Goal: Check status: Check status

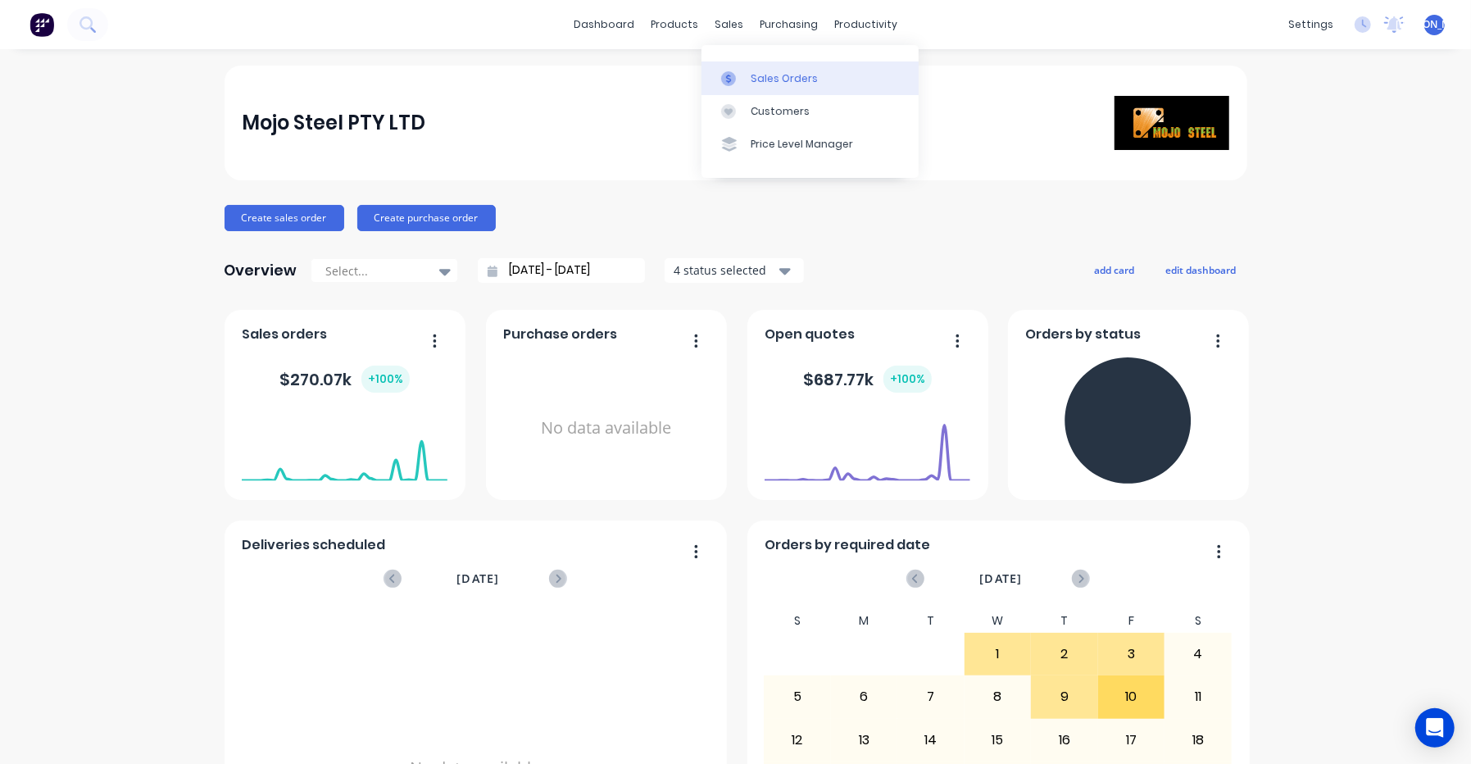
click at [757, 73] on div "Sales Orders" at bounding box center [783, 78] width 67 height 15
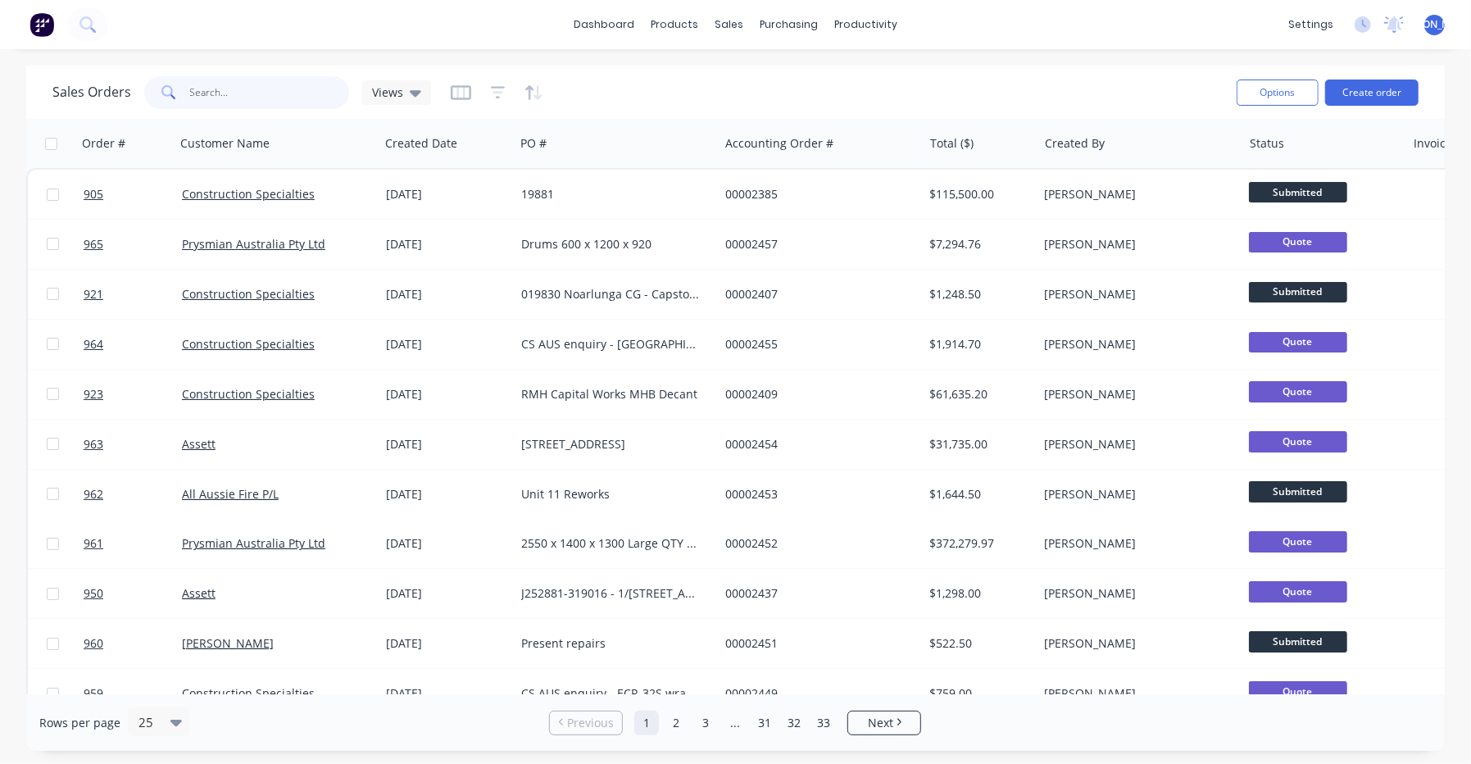
click at [267, 90] on input "text" at bounding box center [270, 92] width 160 height 33
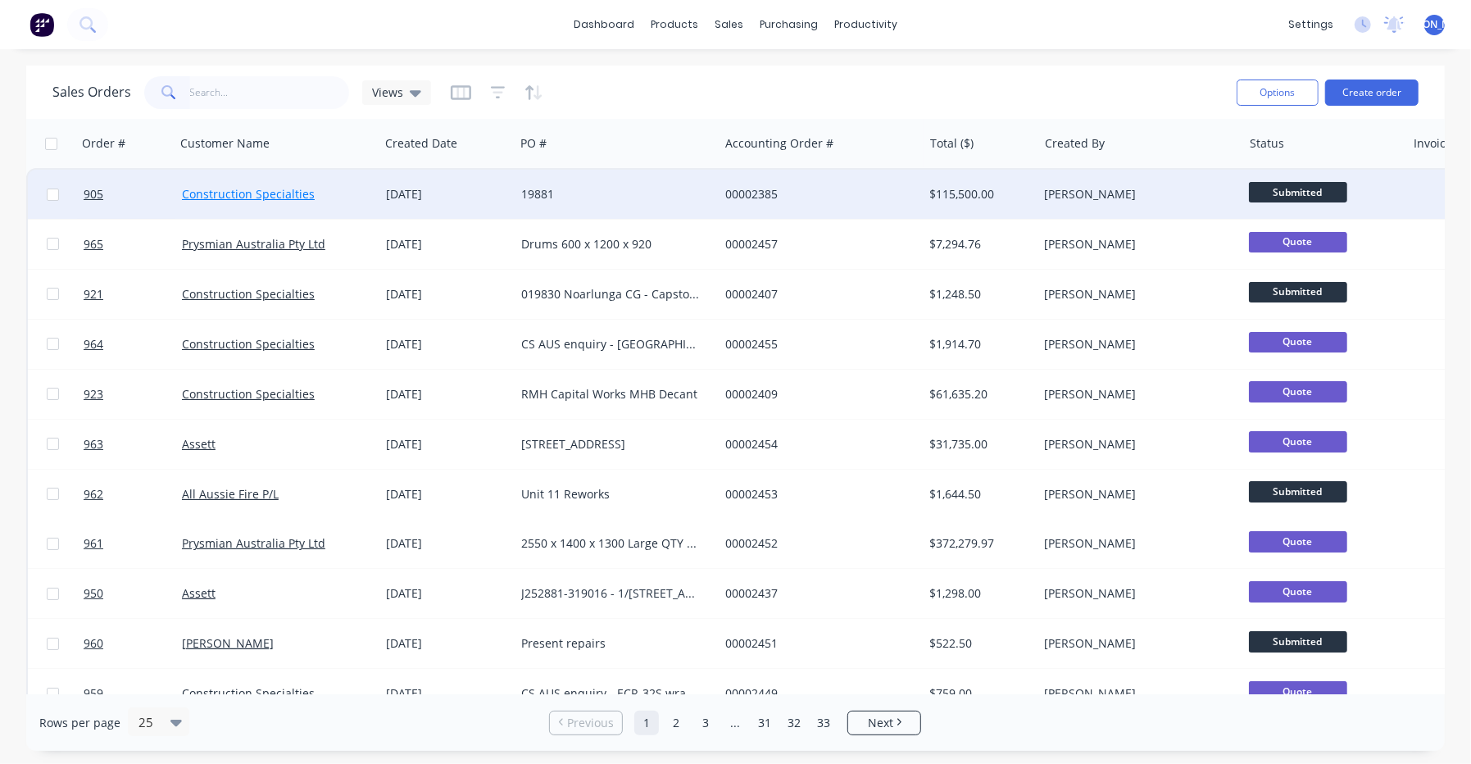
click at [304, 194] on link "Construction Specialties" at bounding box center [248, 194] width 133 height 16
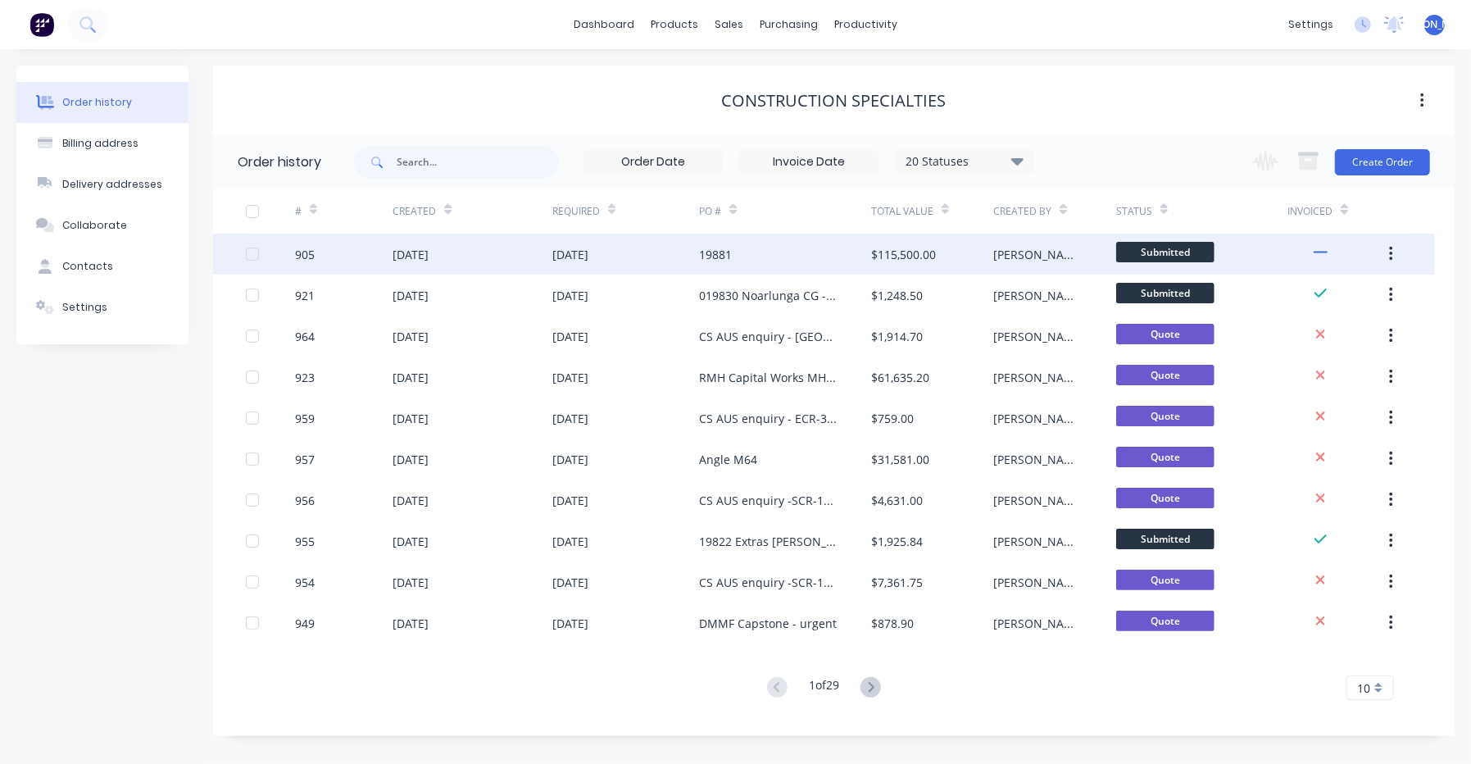
click at [474, 260] on div "[DATE]" at bounding box center [471, 253] width 159 height 41
